Goal: Task Accomplishment & Management: Manage account settings

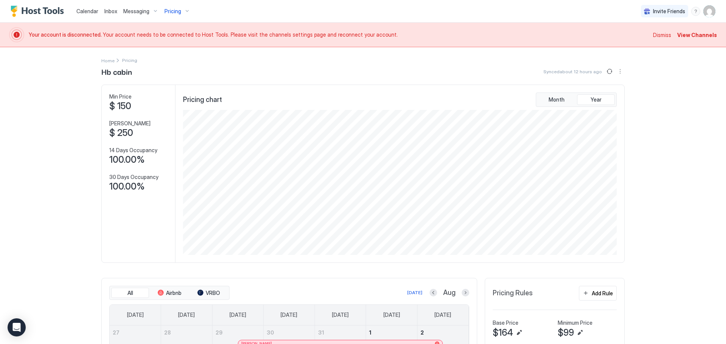
click at [682, 36] on span "View Channels" at bounding box center [697, 35] width 40 height 8
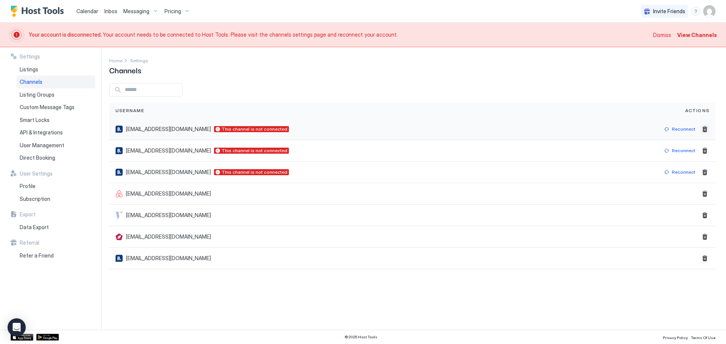
click at [706, 133] on button "Delete" at bounding box center [704, 129] width 9 height 9
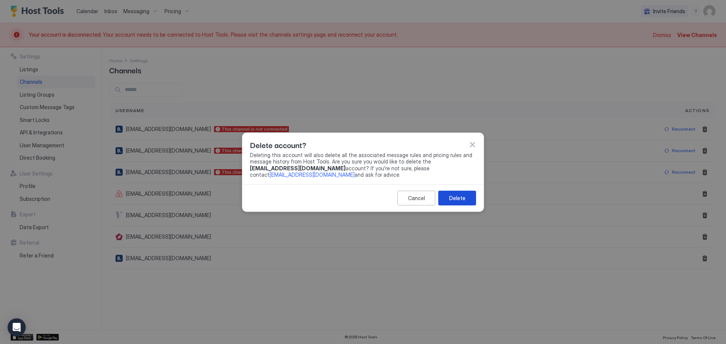
click at [467, 197] on button "Delete" at bounding box center [457, 198] width 38 height 15
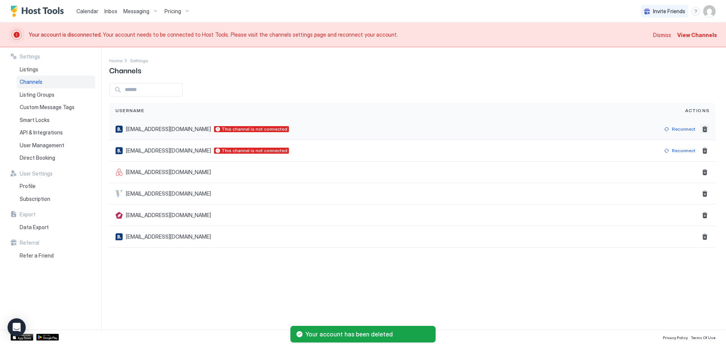
click at [702, 132] on button "Delete" at bounding box center [704, 129] width 9 height 9
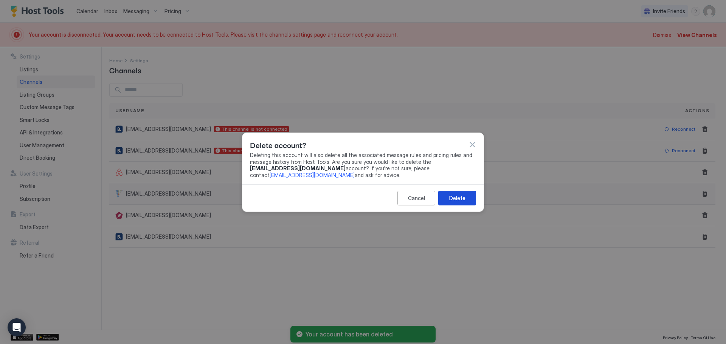
drag, startPoint x: 464, startPoint y: 200, endPoint x: 537, endPoint y: 167, distance: 80.2
click at [465, 199] on div "Delete" at bounding box center [457, 198] width 16 height 8
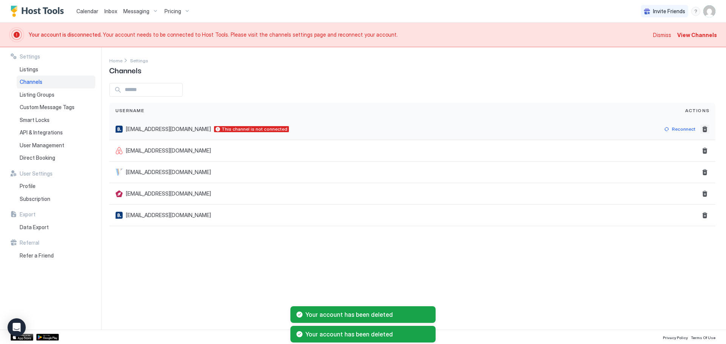
click at [706, 130] on button "Delete" at bounding box center [704, 129] width 9 height 9
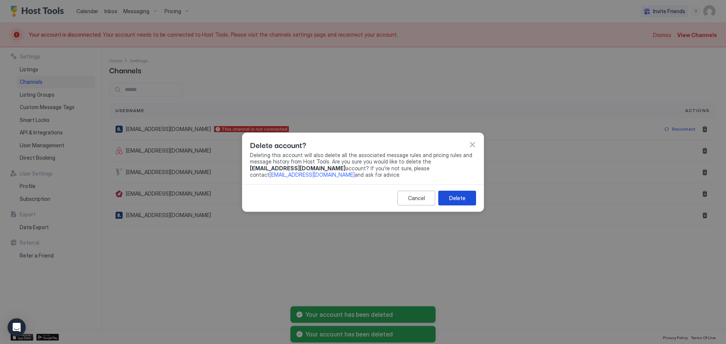
click at [465, 197] on button "Delete" at bounding box center [457, 198] width 38 height 15
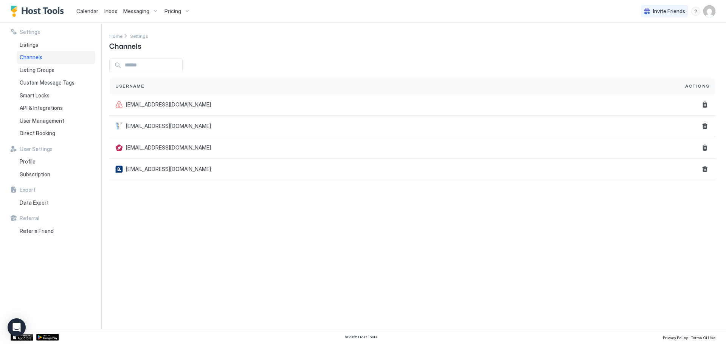
click at [173, 12] on span "Pricing" at bounding box center [172, 11] width 17 height 7
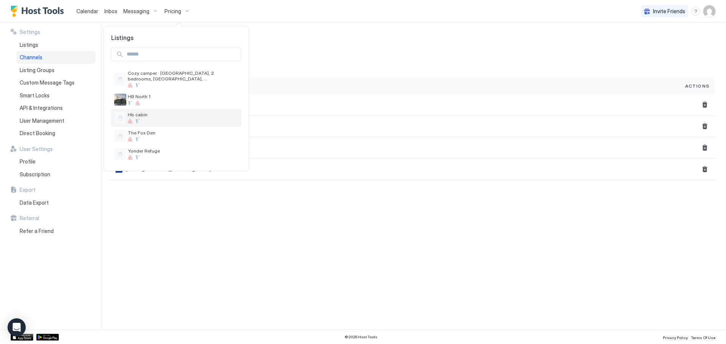
click at [137, 114] on span "Hb cabin" at bounding box center [183, 115] width 110 height 6
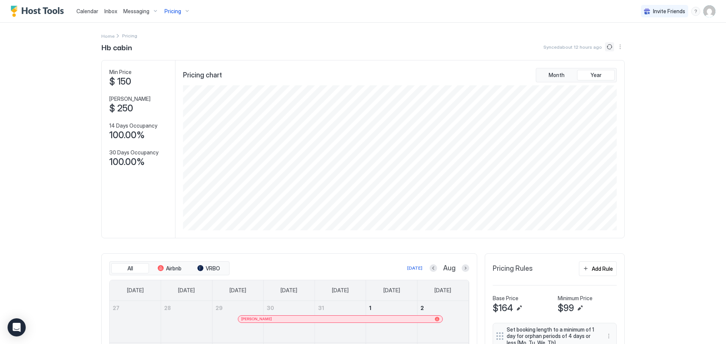
click at [606, 46] on button "Sync prices" at bounding box center [609, 46] width 9 height 9
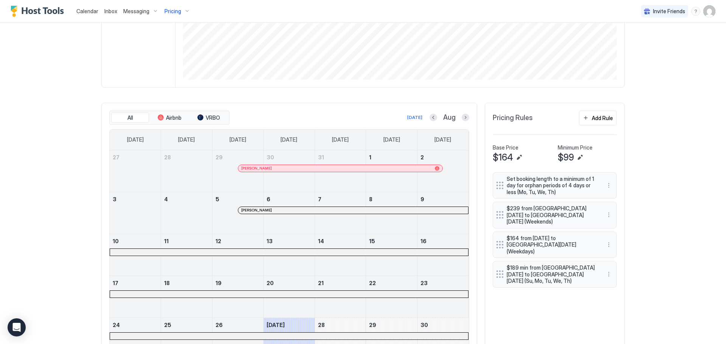
scroll to position [151, 0]
click at [463, 116] on button "Next month" at bounding box center [466, 117] width 8 height 8
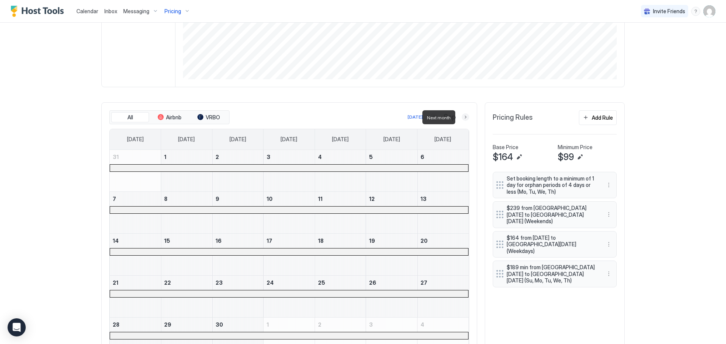
click at [463, 116] on button "Next month" at bounding box center [466, 117] width 8 height 8
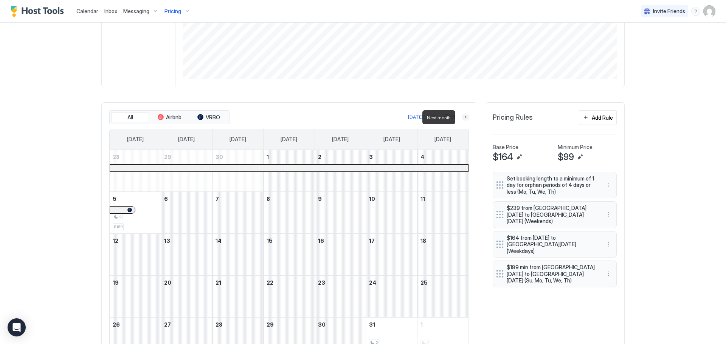
click at [463, 116] on button "Next month" at bounding box center [466, 117] width 8 height 8
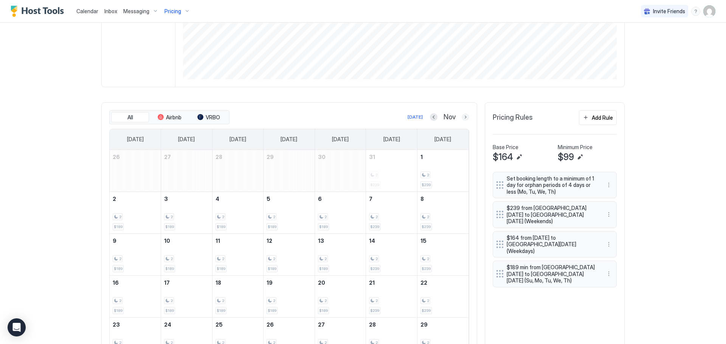
click at [462, 119] on button "Next month" at bounding box center [466, 117] width 8 height 8
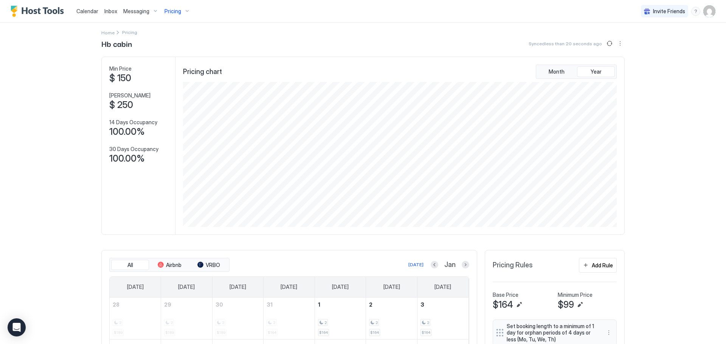
scroll to position [0, 0]
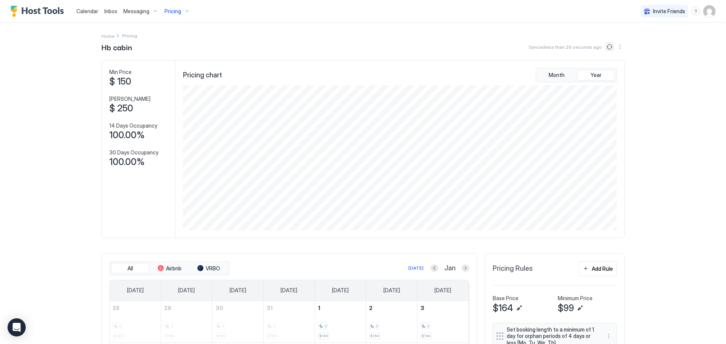
click at [607, 50] on button "Sync prices" at bounding box center [609, 46] width 9 height 9
click at [618, 48] on button "More options" at bounding box center [620, 46] width 9 height 9
click at [612, 73] on div "Listing Settings" at bounding box center [600, 70] width 48 height 12
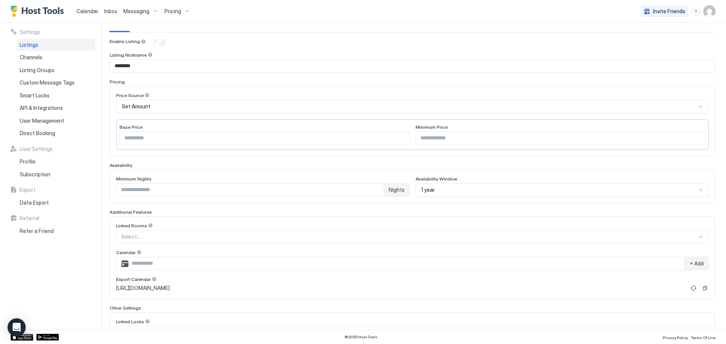
scroll to position [125, 0]
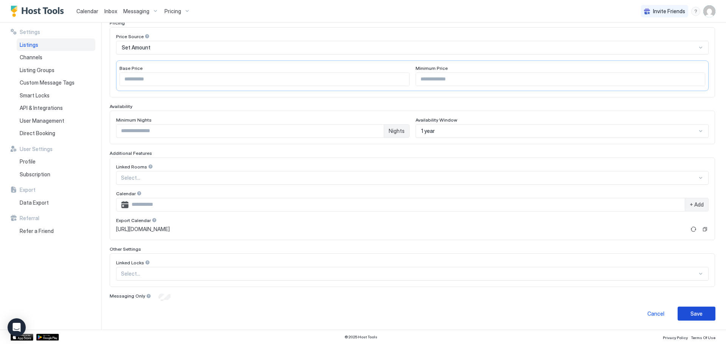
drag, startPoint x: 691, startPoint y: 317, endPoint x: 675, endPoint y: 314, distance: 16.9
click at [692, 317] on div "Save" at bounding box center [696, 314] width 12 height 8
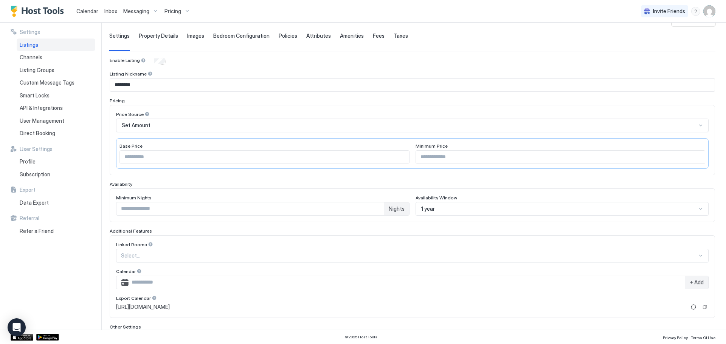
scroll to position [0, 0]
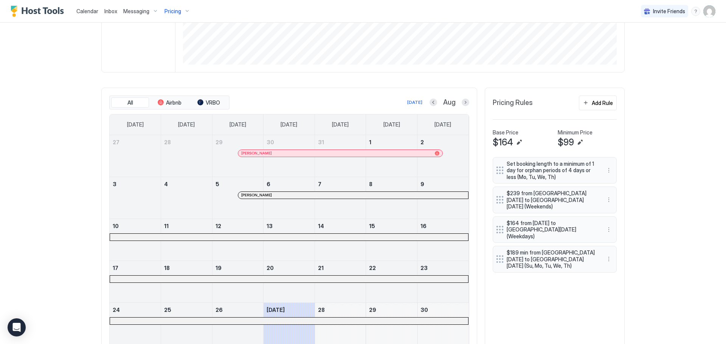
scroll to position [163, 0]
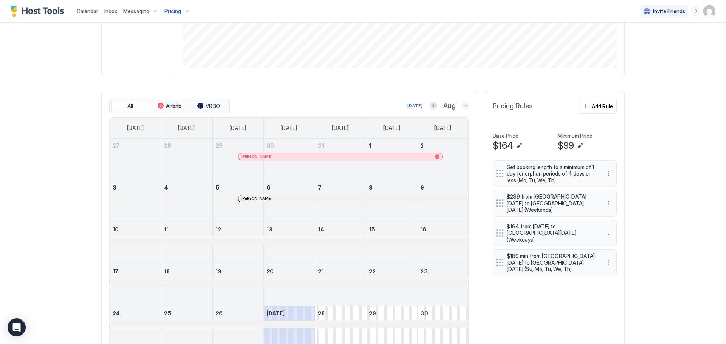
click at [462, 106] on button "Next month" at bounding box center [466, 106] width 8 height 8
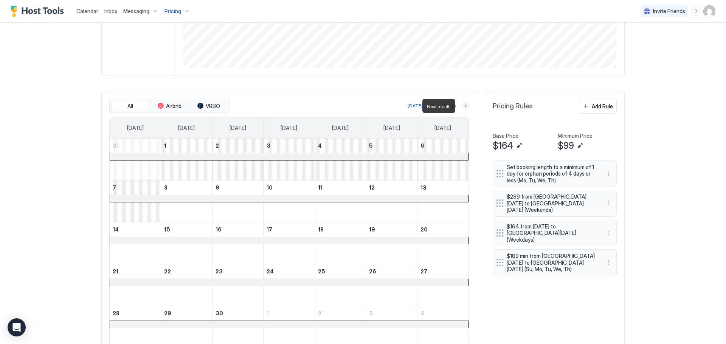
click at [462, 106] on button "Next month" at bounding box center [466, 106] width 8 height 8
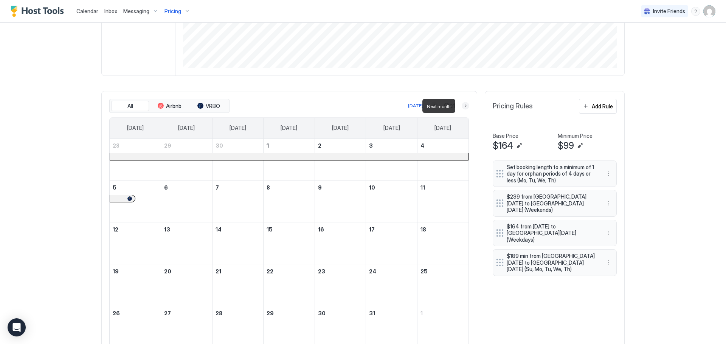
click at [462, 106] on button "Next month" at bounding box center [466, 106] width 8 height 8
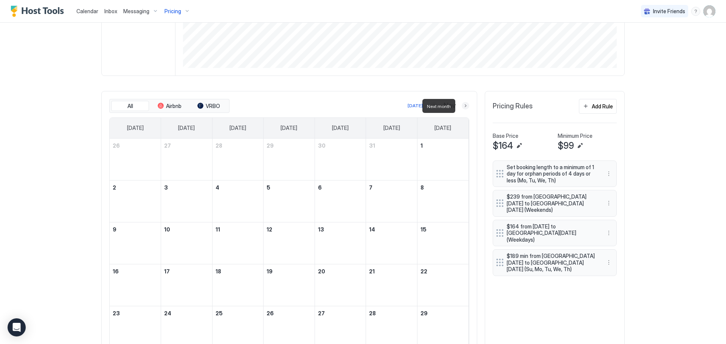
click at [462, 106] on button "Next month" at bounding box center [466, 106] width 8 height 8
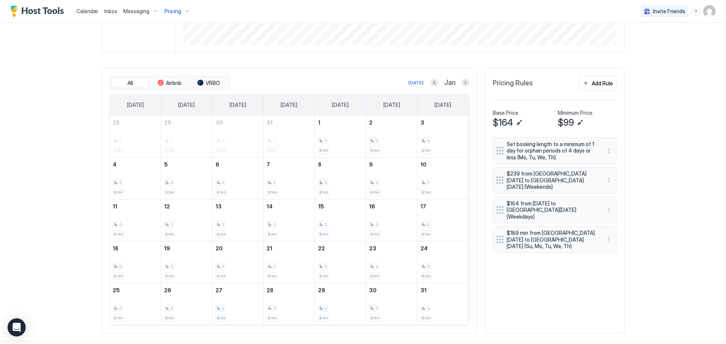
scroll to position [196, 0]
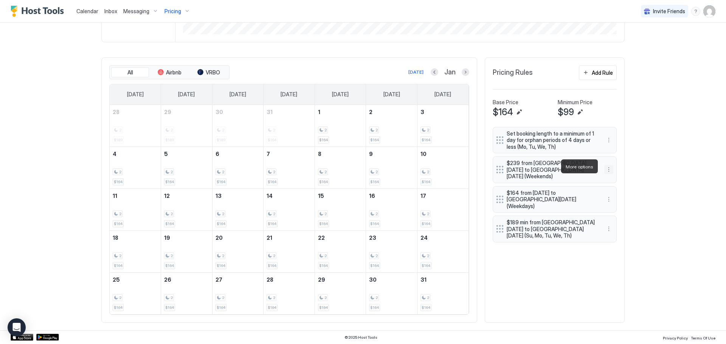
click at [606, 168] on button "More options" at bounding box center [608, 169] width 9 height 9
click at [616, 178] on span "Edit" at bounding box center [617, 177] width 8 height 6
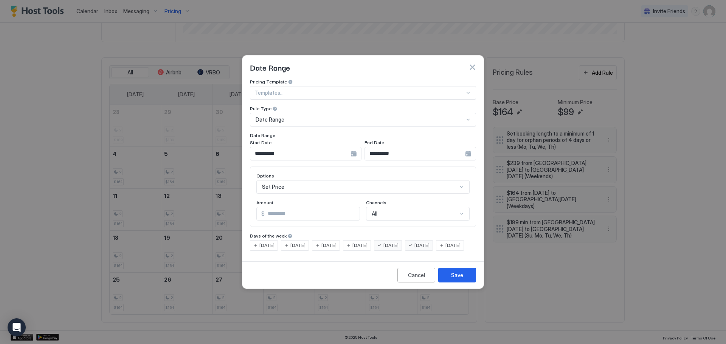
click at [355, 149] on div "**********" at bounding box center [306, 154] width 112 height 14
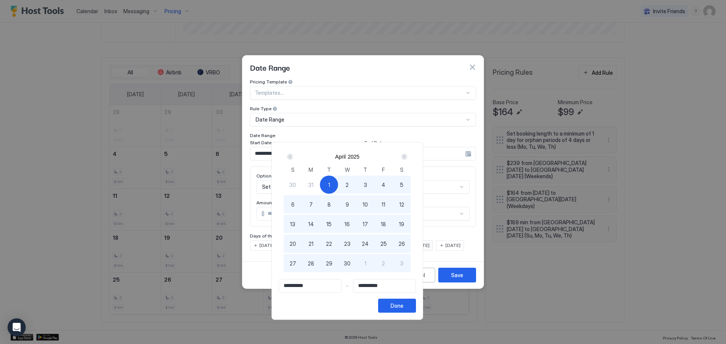
click at [407, 156] on div "Next" at bounding box center [404, 157] width 6 height 6
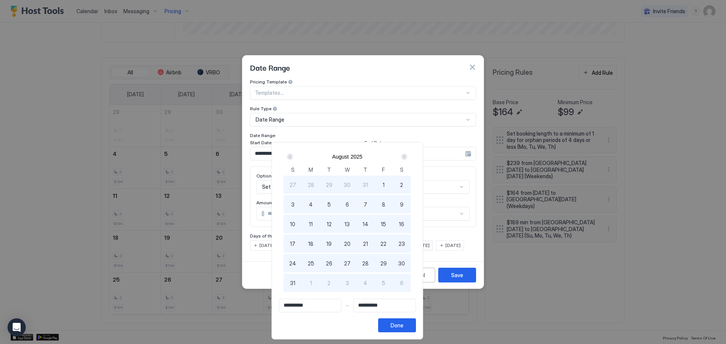
click at [407, 156] on div "Next" at bounding box center [404, 157] width 6 height 6
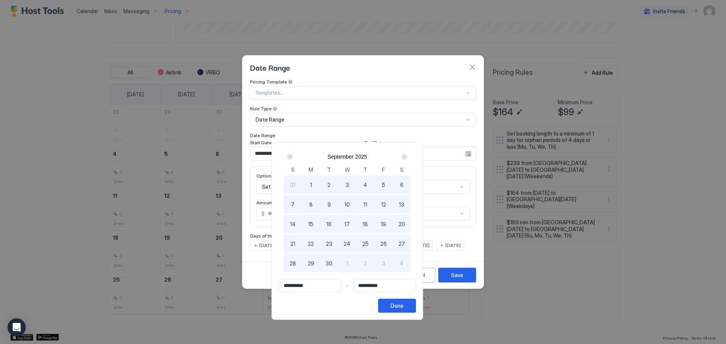
click at [407, 156] on div "Next" at bounding box center [404, 157] width 6 height 6
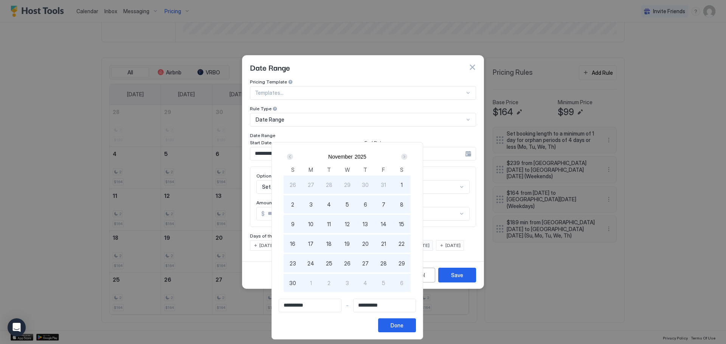
click at [407, 156] on div "Next" at bounding box center [404, 157] width 6 height 6
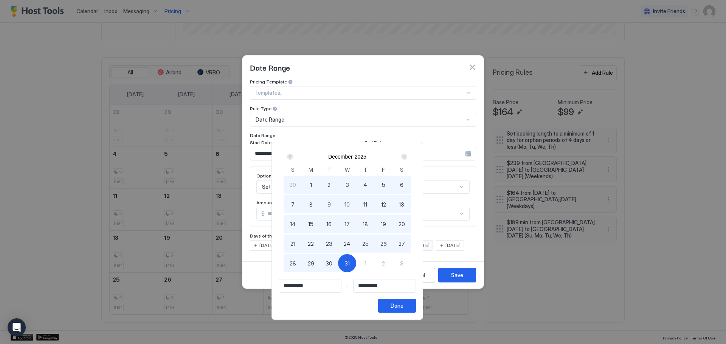
click at [407, 156] on div "Next" at bounding box center [404, 157] width 6 height 6
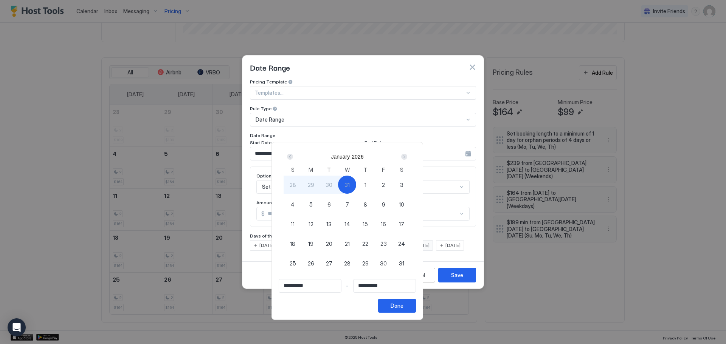
click at [407, 156] on div "Next" at bounding box center [404, 157] width 6 height 6
click at [348, 183] on span "1" at bounding box center [347, 185] width 2 height 8
type input "**********"
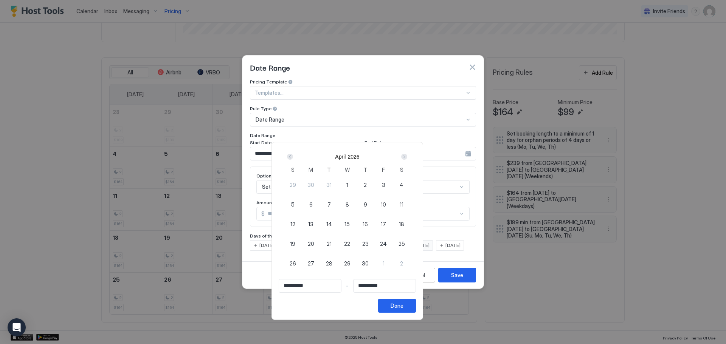
type input "**********"
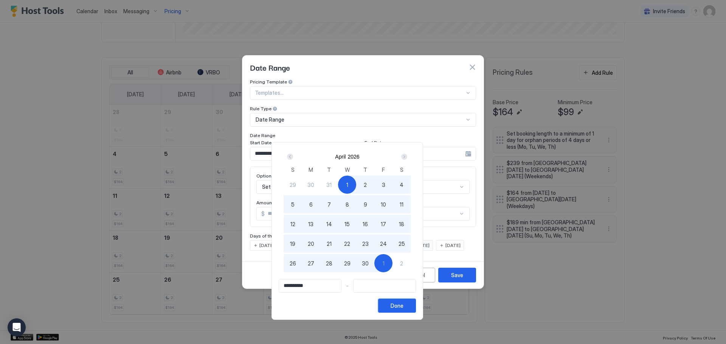
click at [403, 306] on div "Done" at bounding box center [397, 306] width 13 height 8
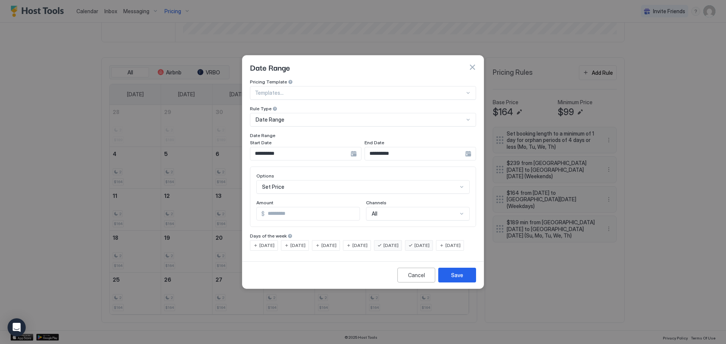
click at [361, 149] on div "**********" at bounding box center [306, 154] width 112 height 14
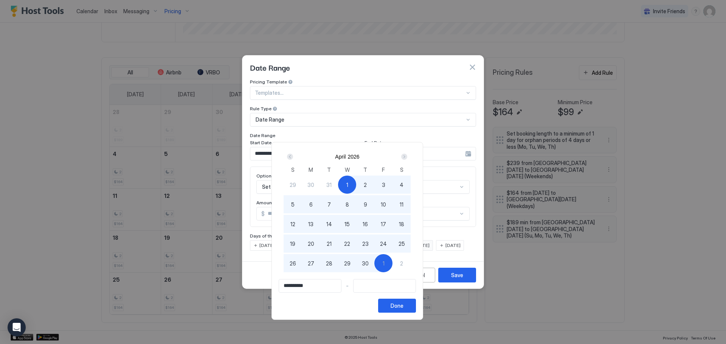
click at [407, 155] on div "Next" at bounding box center [404, 157] width 6 height 6
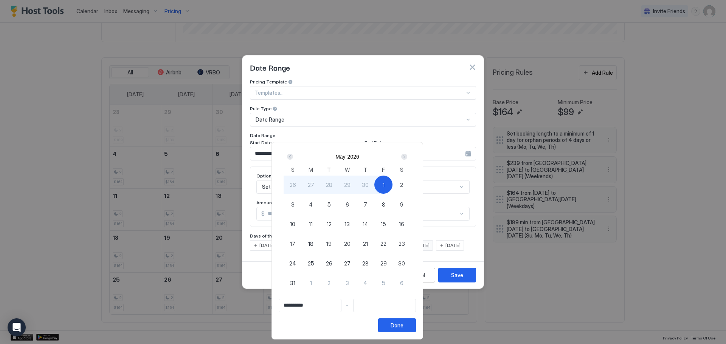
click at [407, 155] on div "Next" at bounding box center [404, 157] width 6 height 6
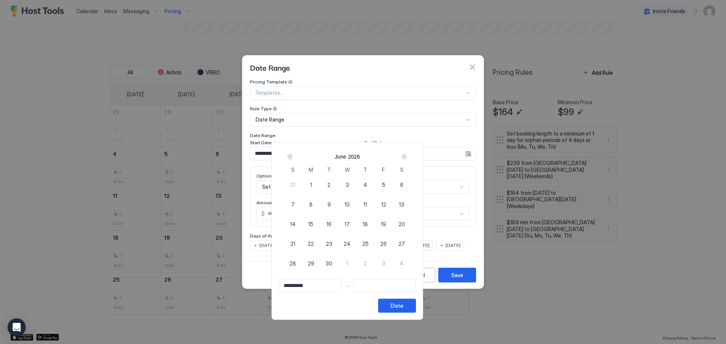
click at [407, 155] on div "Next" at bounding box center [404, 157] width 6 height 6
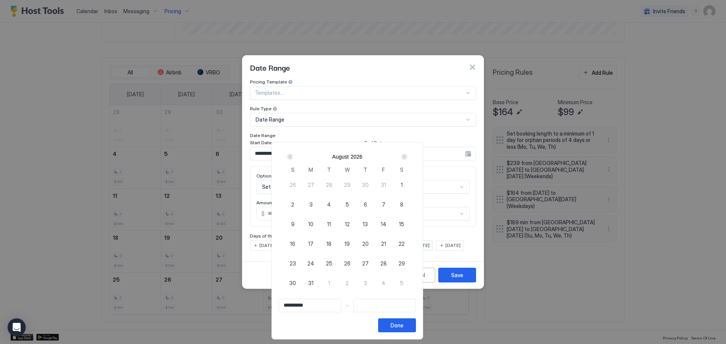
click at [407, 155] on div "Next" at bounding box center [404, 157] width 6 height 6
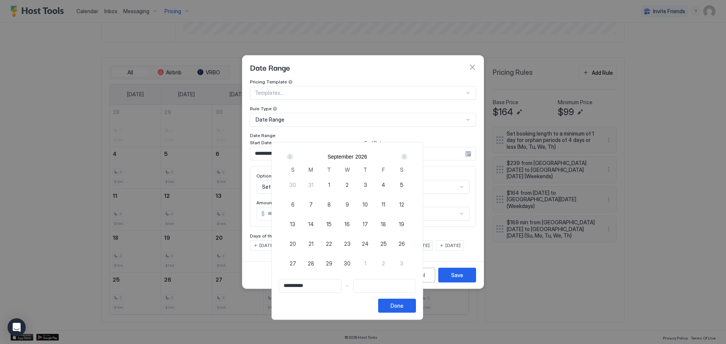
click at [407, 155] on div "Next" at bounding box center [404, 157] width 6 height 6
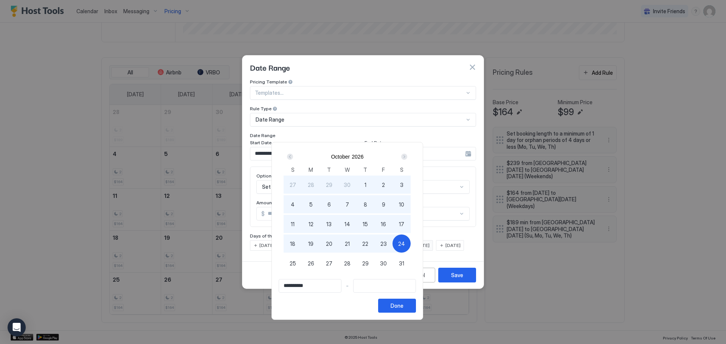
type input "**********"
click at [411, 268] on div "31" at bounding box center [401, 263] width 18 height 18
type input "**********"
click at [409, 157] on div "Next" at bounding box center [404, 156] width 9 height 9
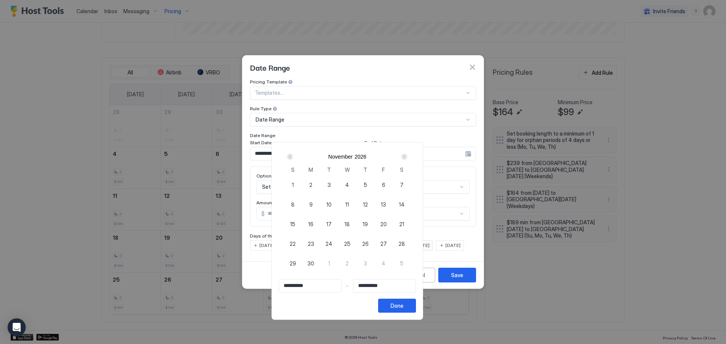
click at [407, 157] on div "Next" at bounding box center [404, 157] width 6 height 6
click at [368, 264] on span "31" at bounding box center [365, 264] width 5 height 8
type input "**********"
click at [403, 306] on div "Done" at bounding box center [397, 306] width 13 height 8
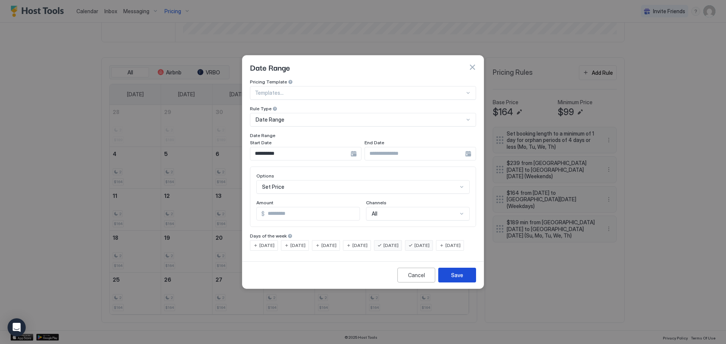
click at [452, 279] on div "Save" at bounding box center [457, 275] width 12 height 8
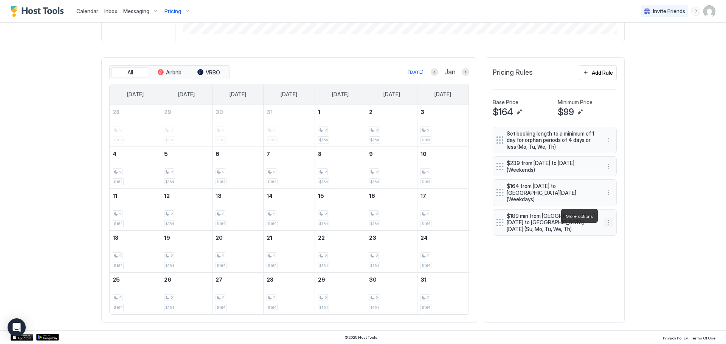
click at [604, 218] on button "More options" at bounding box center [608, 222] width 9 height 9
click at [619, 227] on span "Edit" at bounding box center [617, 227] width 8 height 6
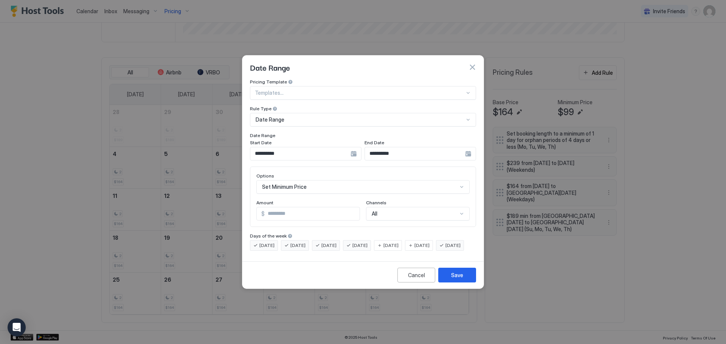
click at [353, 149] on div "**********" at bounding box center [306, 154] width 112 height 14
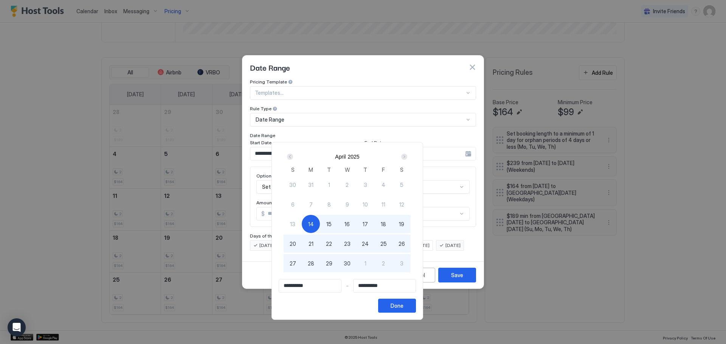
click at [407, 157] on div "Next" at bounding box center [404, 157] width 6 height 6
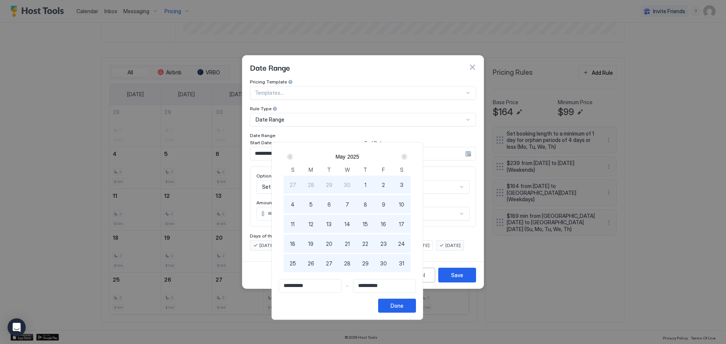
click at [407, 156] on div "Next" at bounding box center [404, 157] width 6 height 6
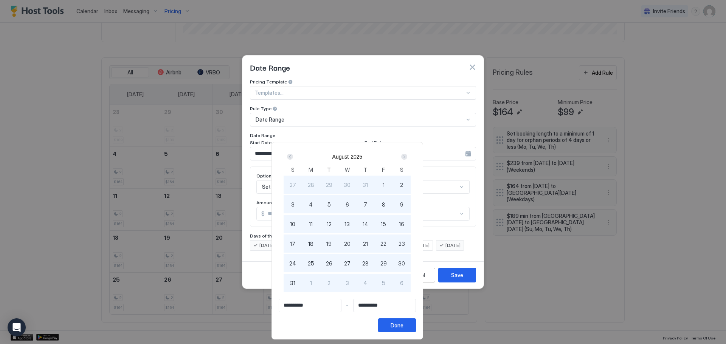
click at [407, 156] on div "Next" at bounding box center [404, 157] width 6 height 6
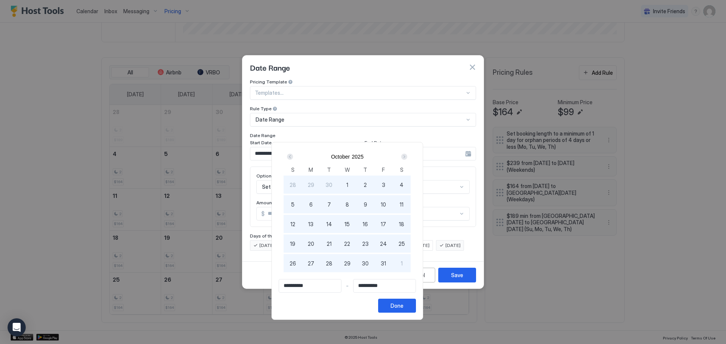
click at [407, 156] on div "Next" at bounding box center [404, 157] width 6 height 6
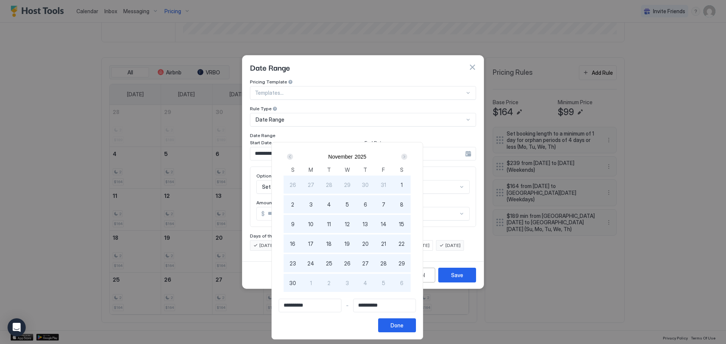
click at [407, 156] on div "Next" at bounding box center [404, 157] width 6 height 6
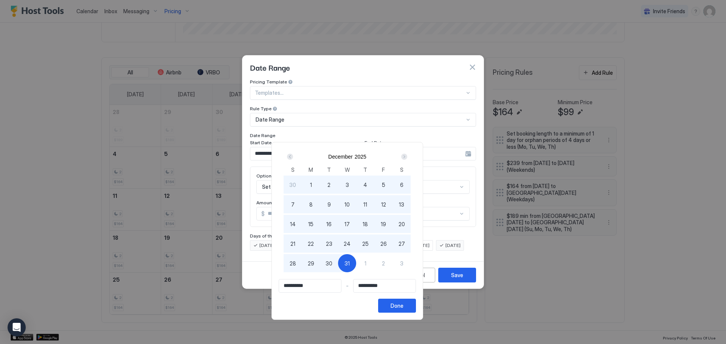
click at [407, 156] on div "Next" at bounding box center [404, 157] width 6 height 6
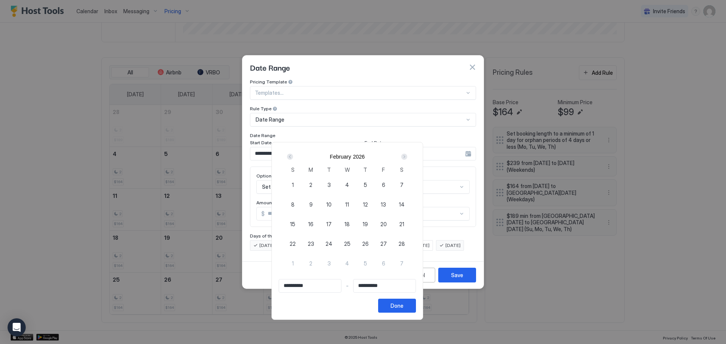
click at [407, 156] on div "Next" at bounding box center [404, 157] width 6 height 6
click at [332, 226] on span "14" at bounding box center [329, 224] width 6 height 8
type input "**********"
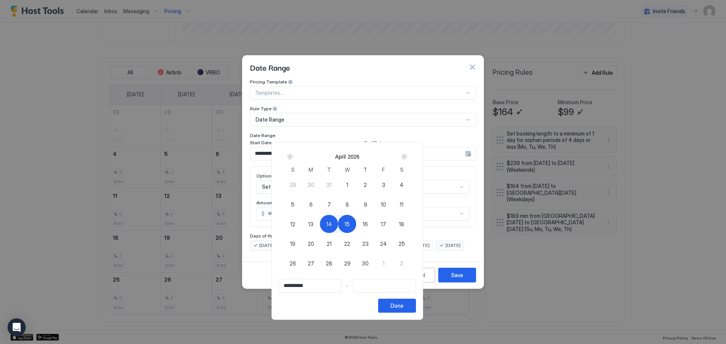
type input "**********"
click at [295, 224] on span "12" at bounding box center [292, 224] width 5 height 8
type input "**********"
click at [302, 228] on div "12" at bounding box center [293, 224] width 18 height 18
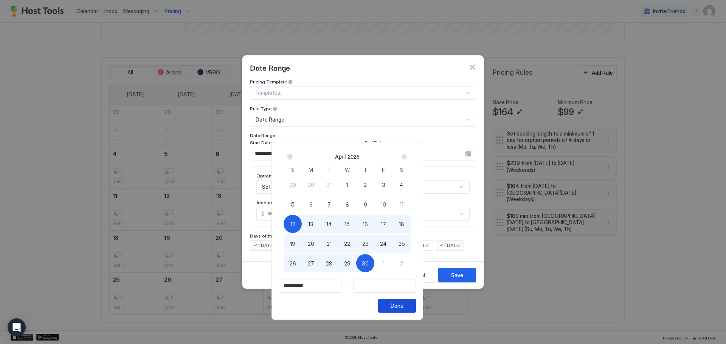
click at [416, 310] on button "Done" at bounding box center [397, 306] width 38 height 14
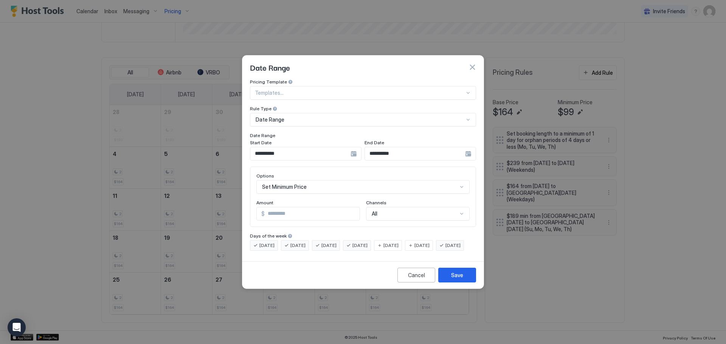
click at [361, 147] on div "**********" at bounding box center [306, 154] width 112 height 14
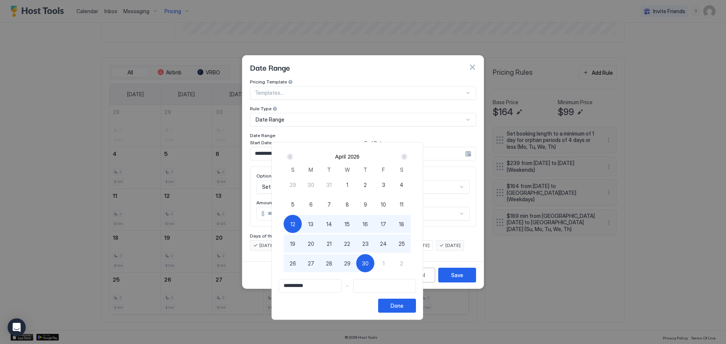
click at [407, 158] on div "Next" at bounding box center [404, 157] width 6 height 6
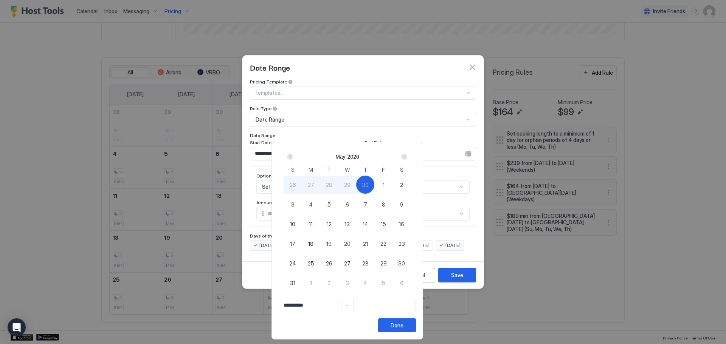
click at [407, 158] on div "Next" at bounding box center [404, 157] width 6 height 6
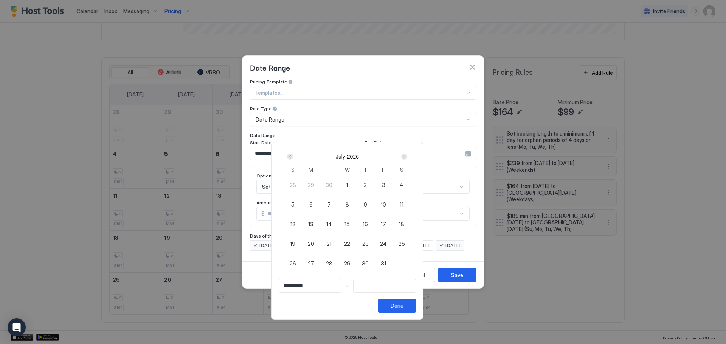
click at [407, 157] on div "Next" at bounding box center [404, 157] width 6 height 6
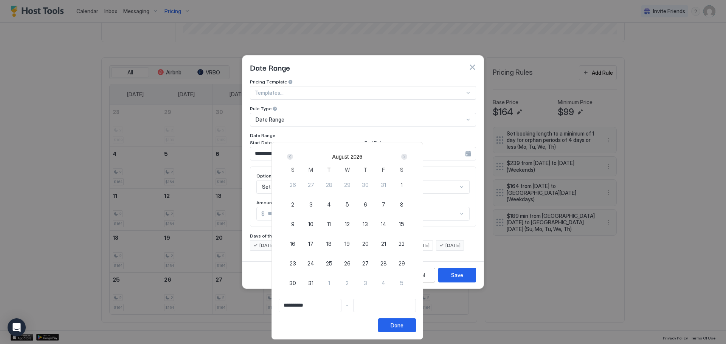
click at [407, 157] on div "Next" at bounding box center [404, 157] width 6 height 6
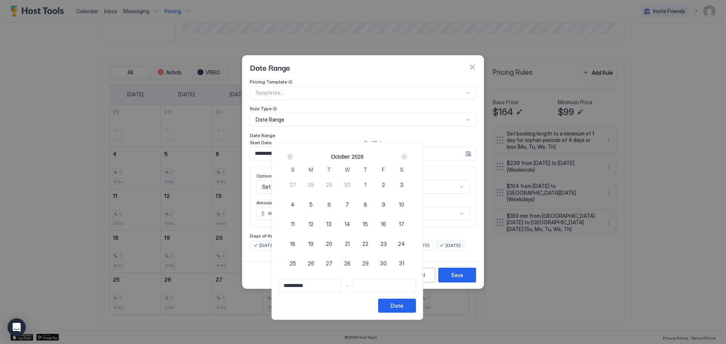
click at [407, 157] on div "Next" at bounding box center [404, 157] width 6 height 6
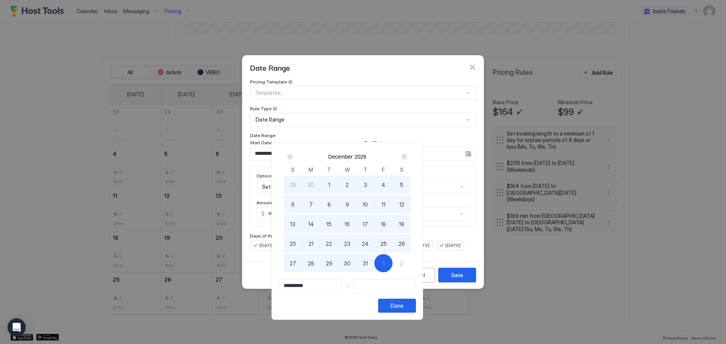
type input "**********"
click at [374, 265] on div "31" at bounding box center [365, 263] width 18 height 18
type input "**********"
click at [403, 304] on div "Done" at bounding box center [397, 306] width 13 height 8
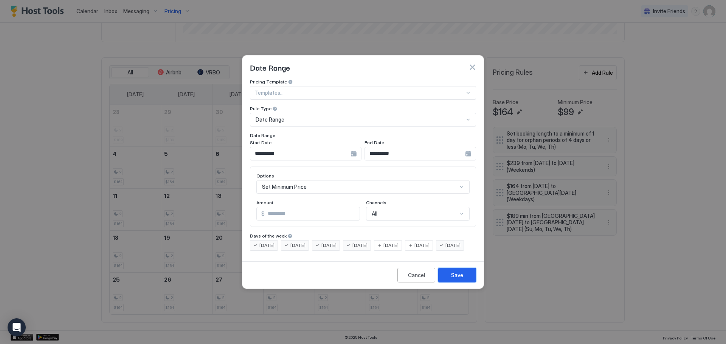
click at [454, 279] on div "Save" at bounding box center [457, 275] width 12 height 8
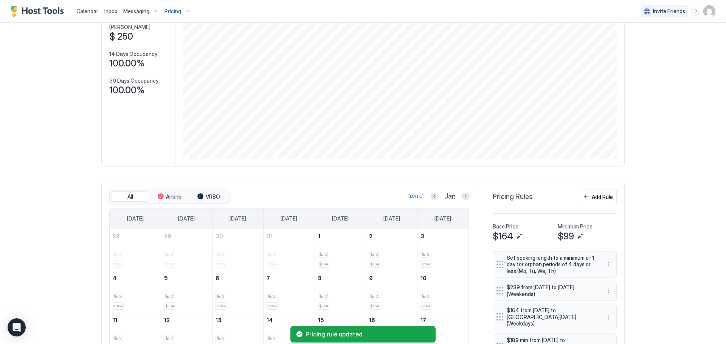
scroll to position [0, 0]
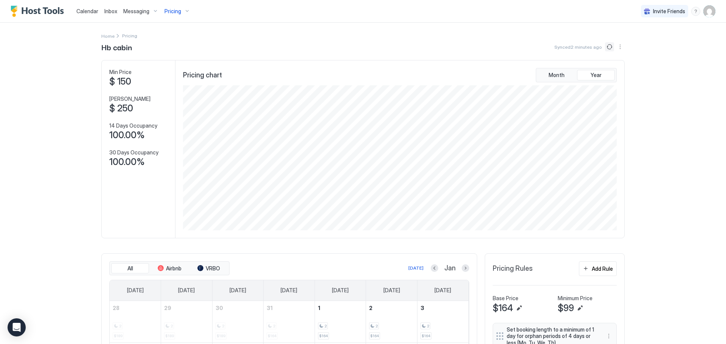
click at [605, 46] on button "Sync prices" at bounding box center [609, 46] width 9 height 9
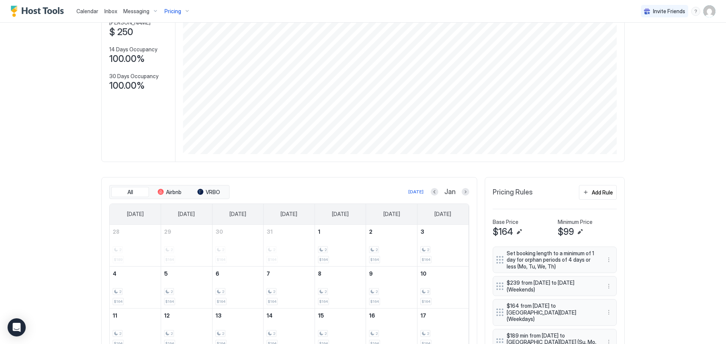
scroll to position [76, 0]
